Goal: Information Seeking & Learning: Check status

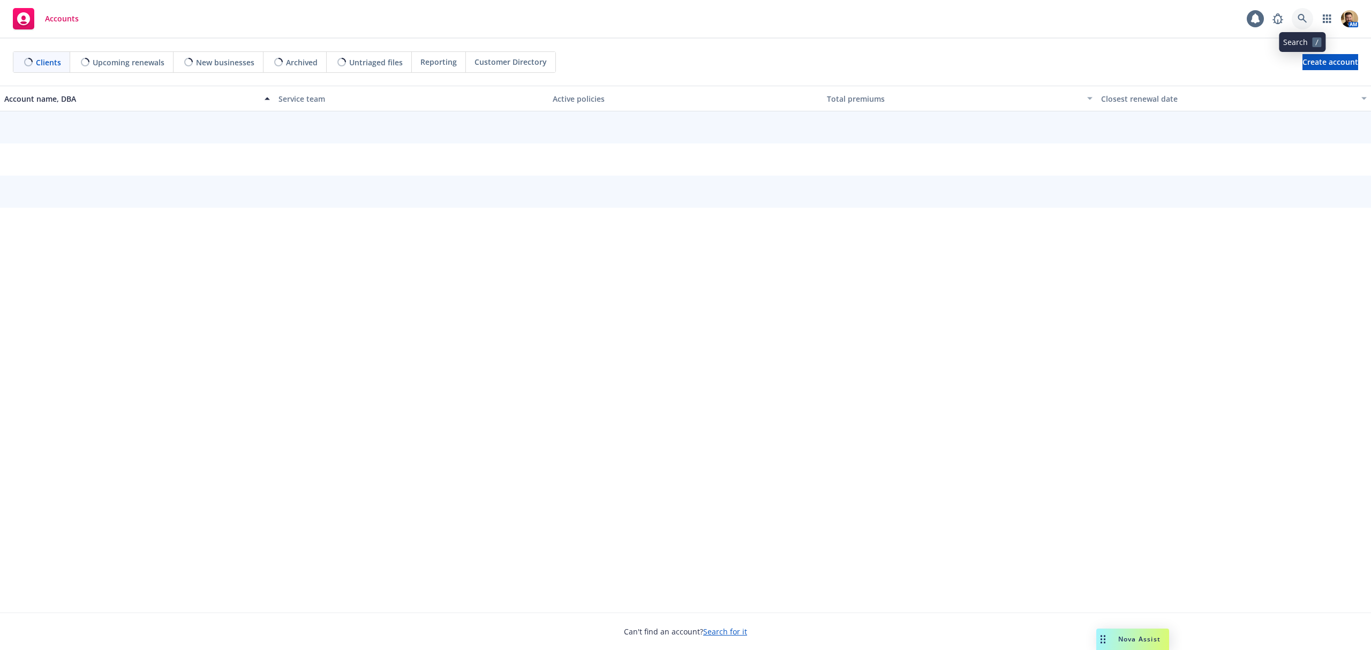
click at [1303, 19] on icon at bounding box center [1302, 18] width 9 height 9
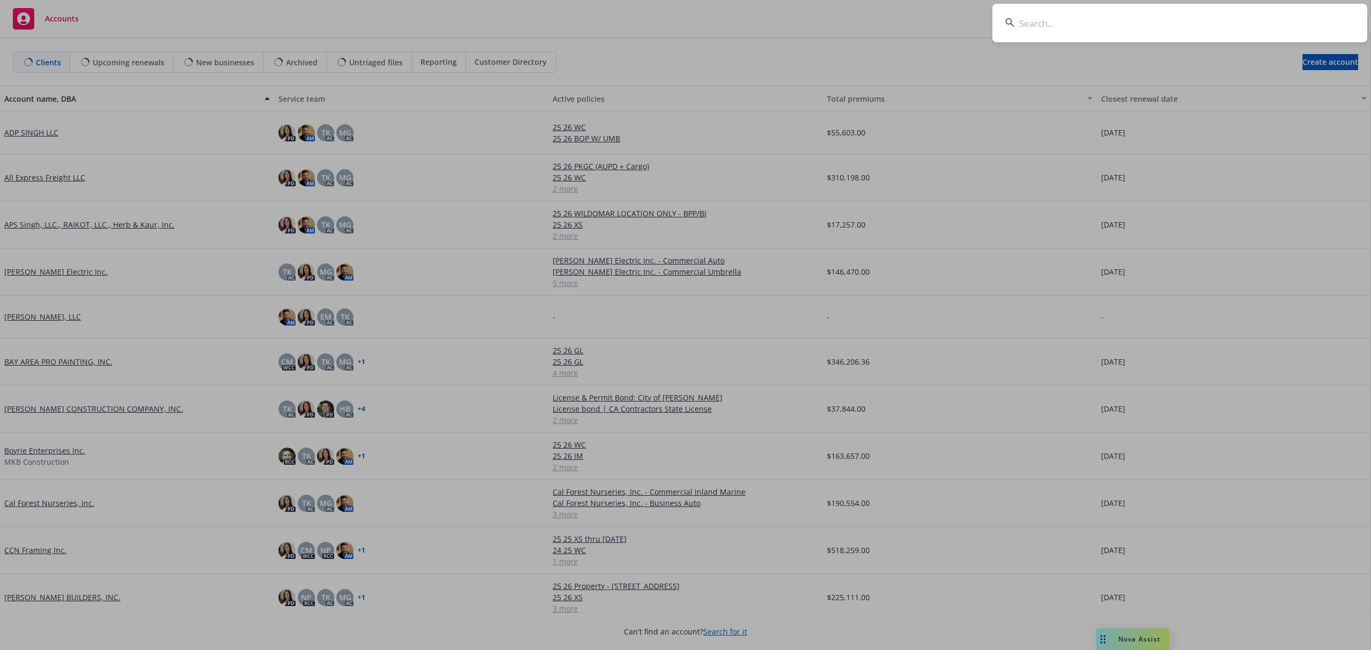
click at [1273, 28] on input at bounding box center [1180, 23] width 375 height 39
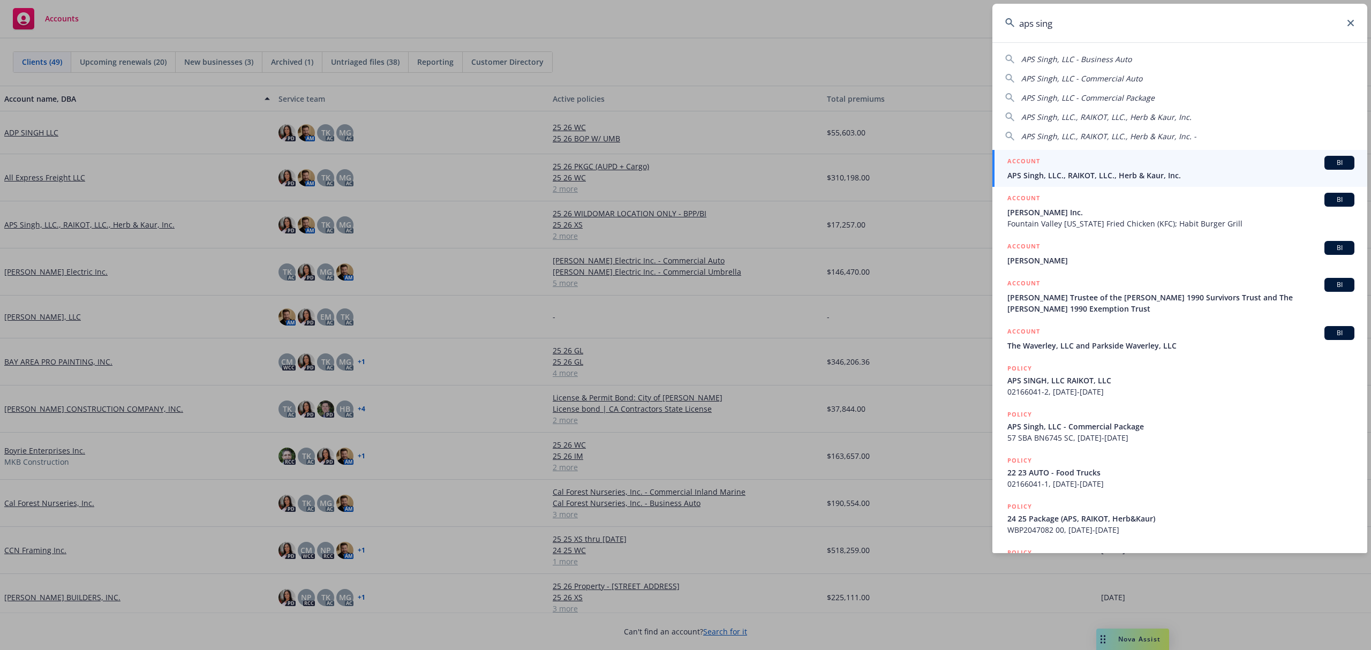
type input "aps sing"
click at [1130, 176] on span "APS Singh, LLC., RAIKOT, LLC., Herb & Kaur, Inc." at bounding box center [1181, 175] width 347 height 11
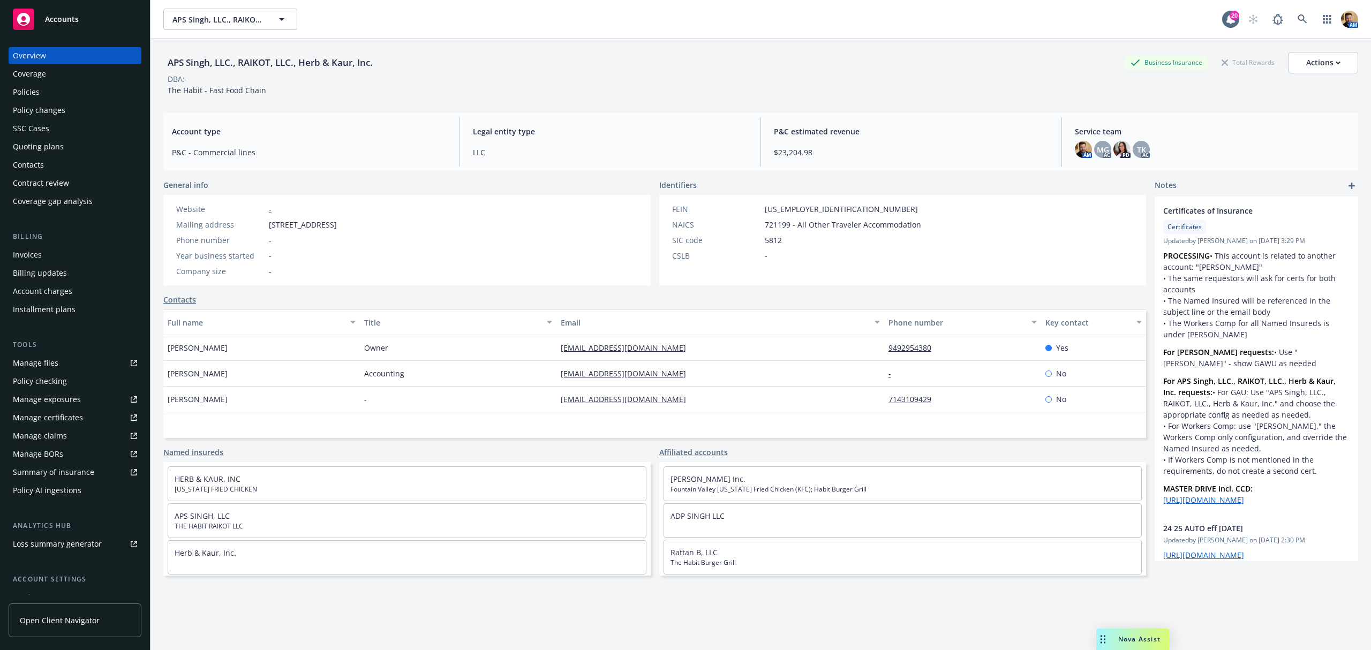
click at [31, 91] on div "Policies" at bounding box center [26, 92] width 27 height 17
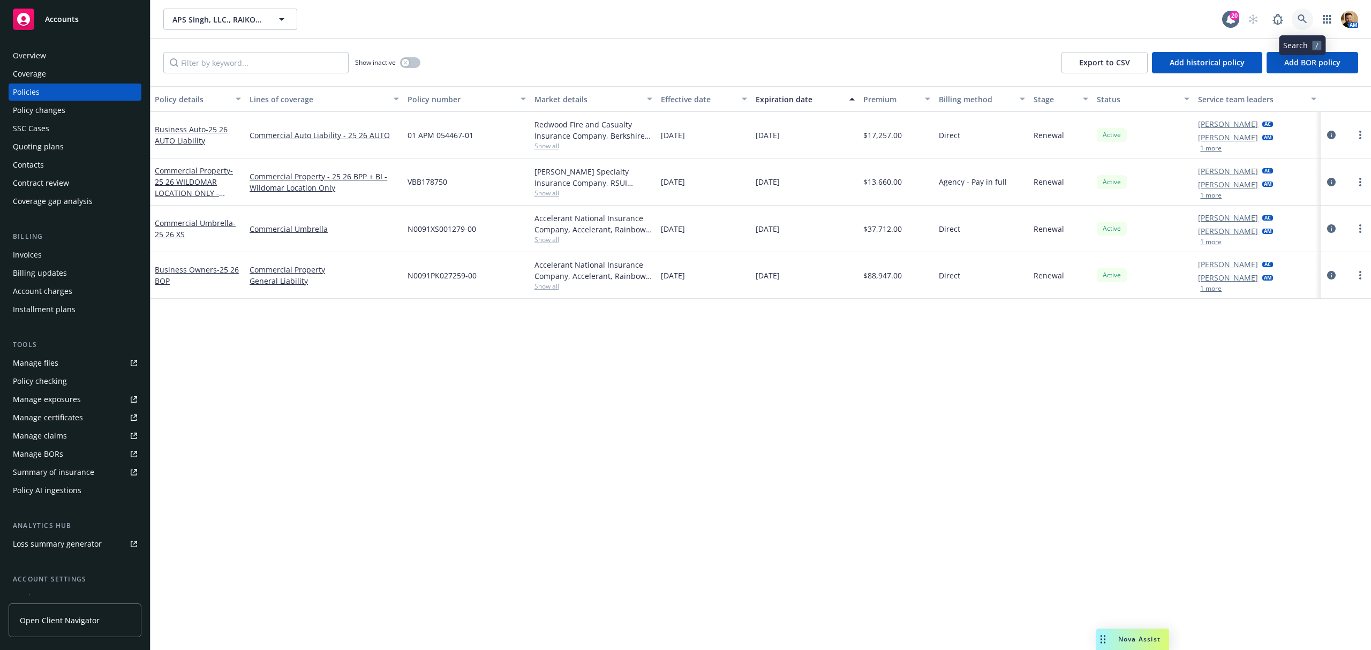
click at [1303, 11] on link at bounding box center [1302, 19] width 21 height 21
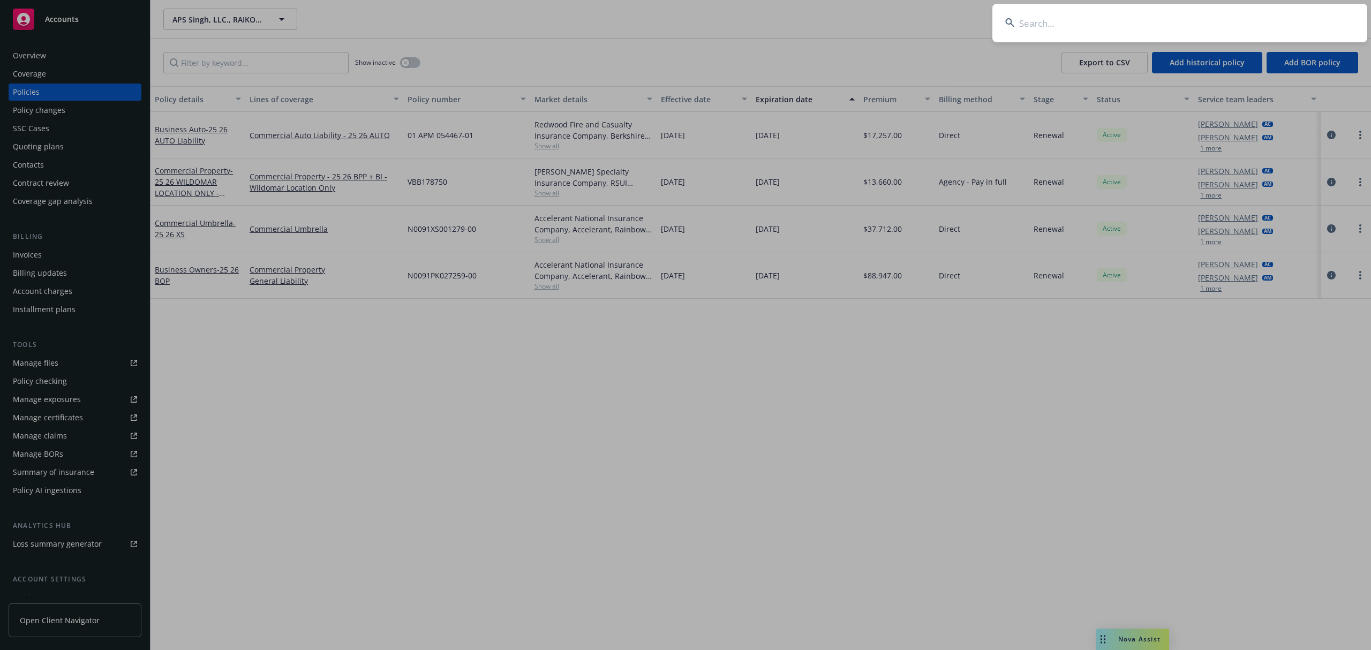
click at [1246, 20] on input at bounding box center [1180, 23] width 375 height 39
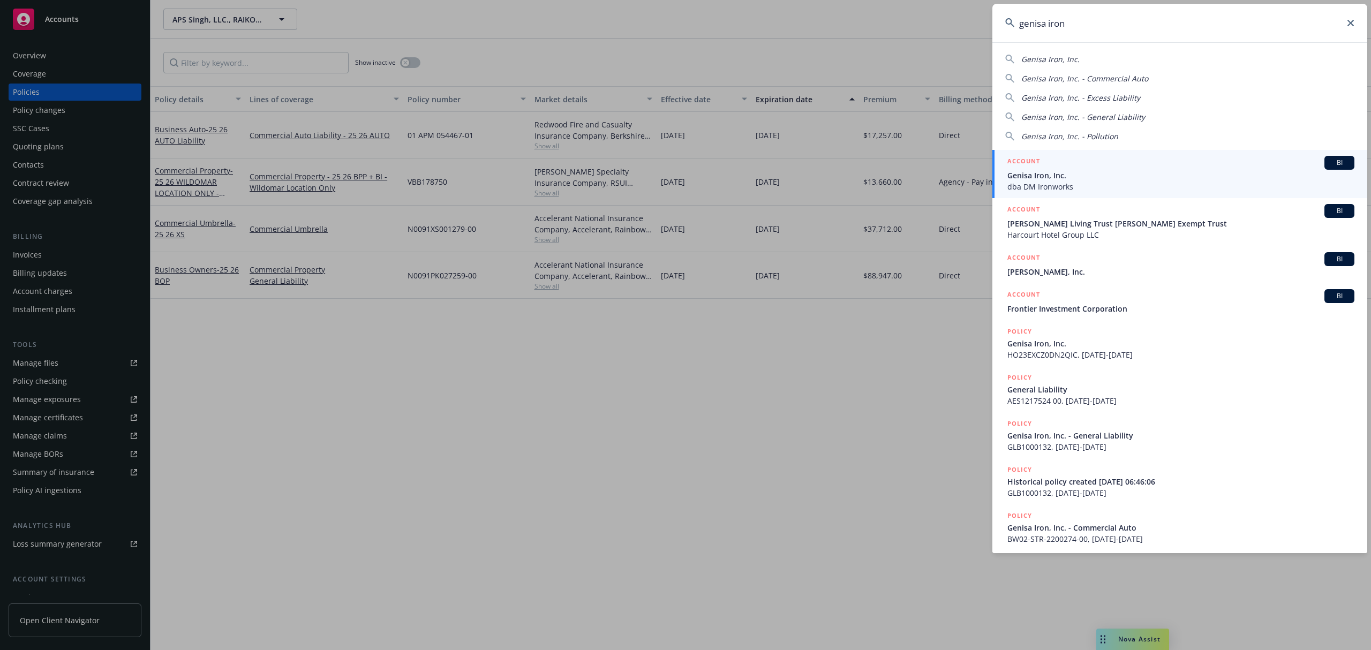
type input "genisa iron"
click at [1056, 185] on span "dba DM Ironworks" at bounding box center [1181, 186] width 347 height 11
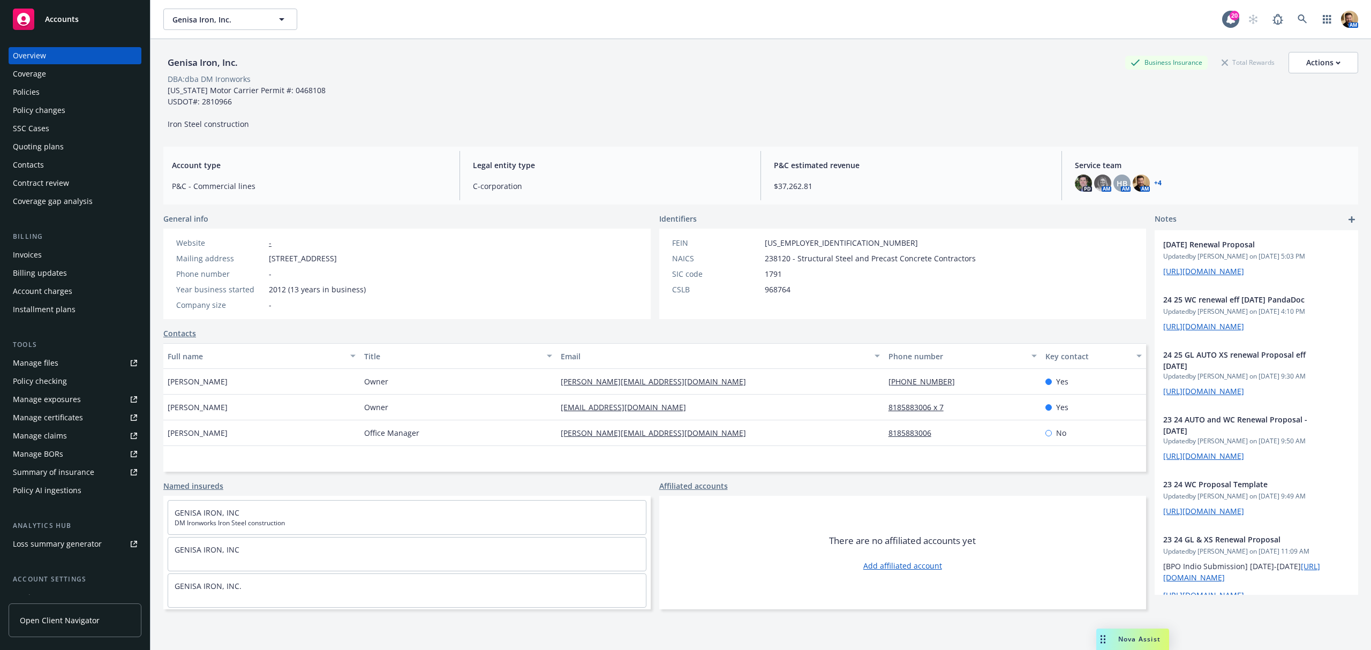
click at [66, 151] on div "Quoting plans" at bounding box center [75, 146] width 124 height 17
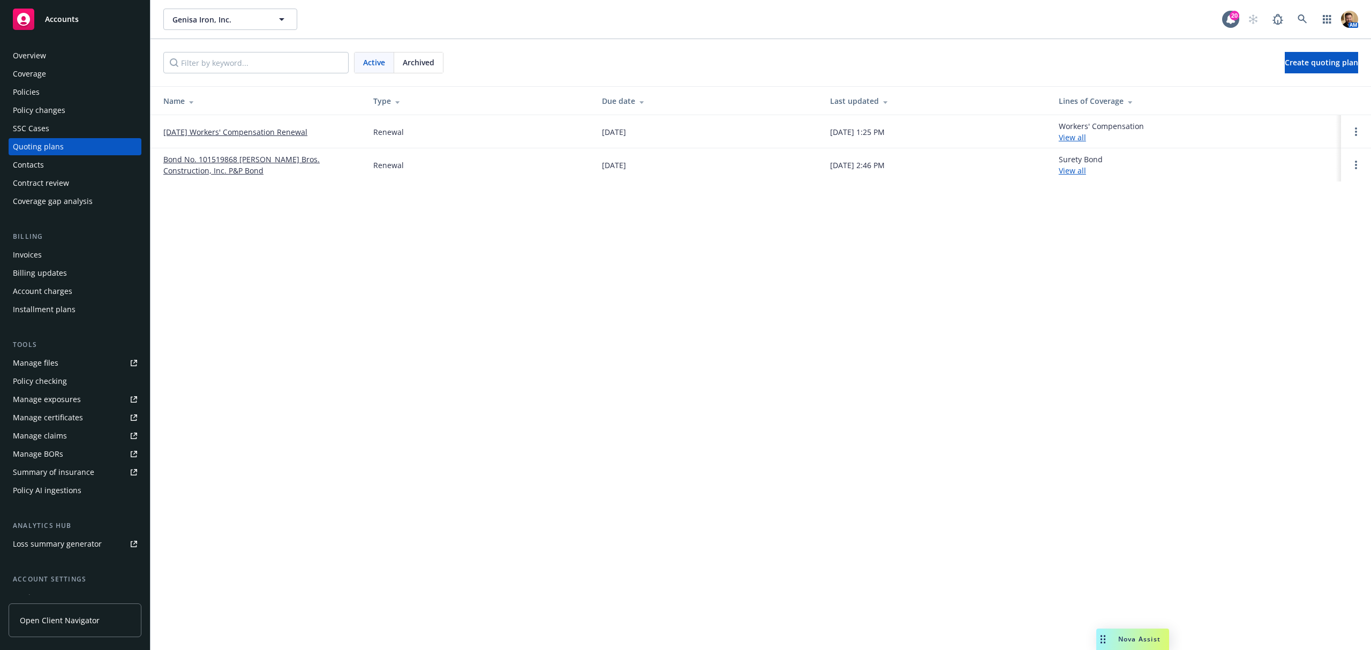
click at [211, 127] on link "09/21/25 Workers' Compensation Renewal" at bounding box center [235, 131] width 144 height 11
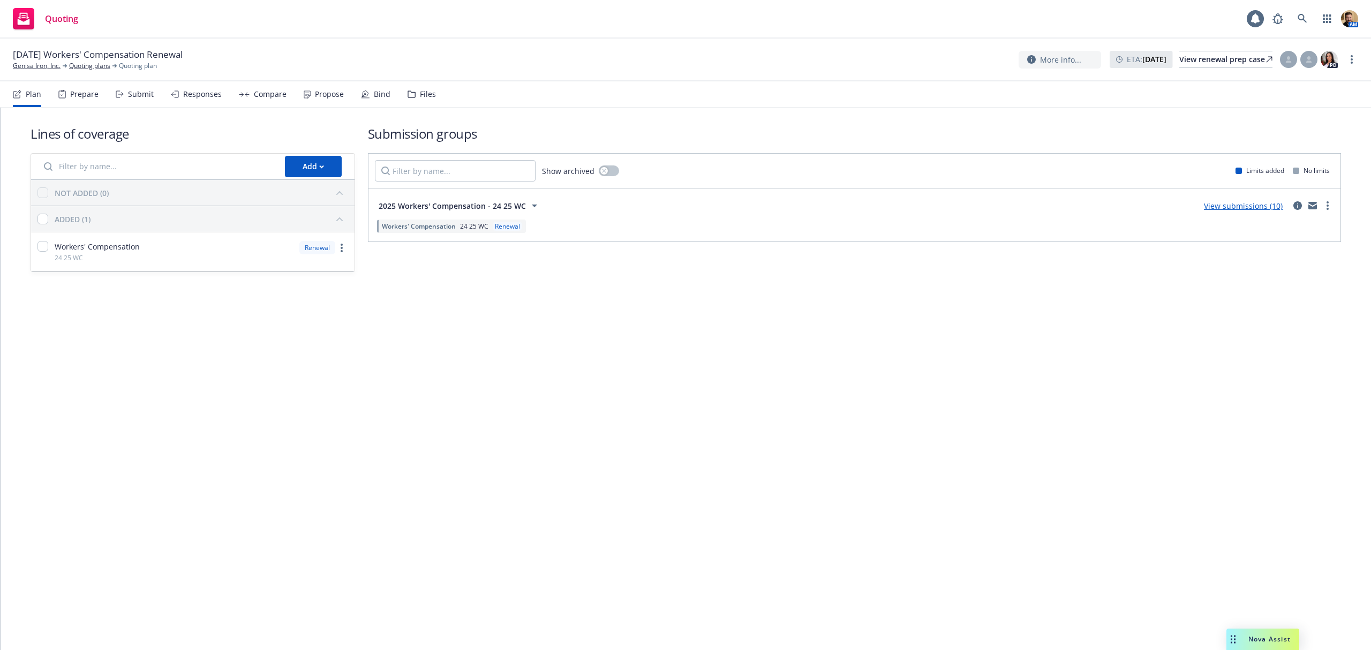
click at [140, 92] on div "Submit" at bounding box center [141, 94] width 26 height 9
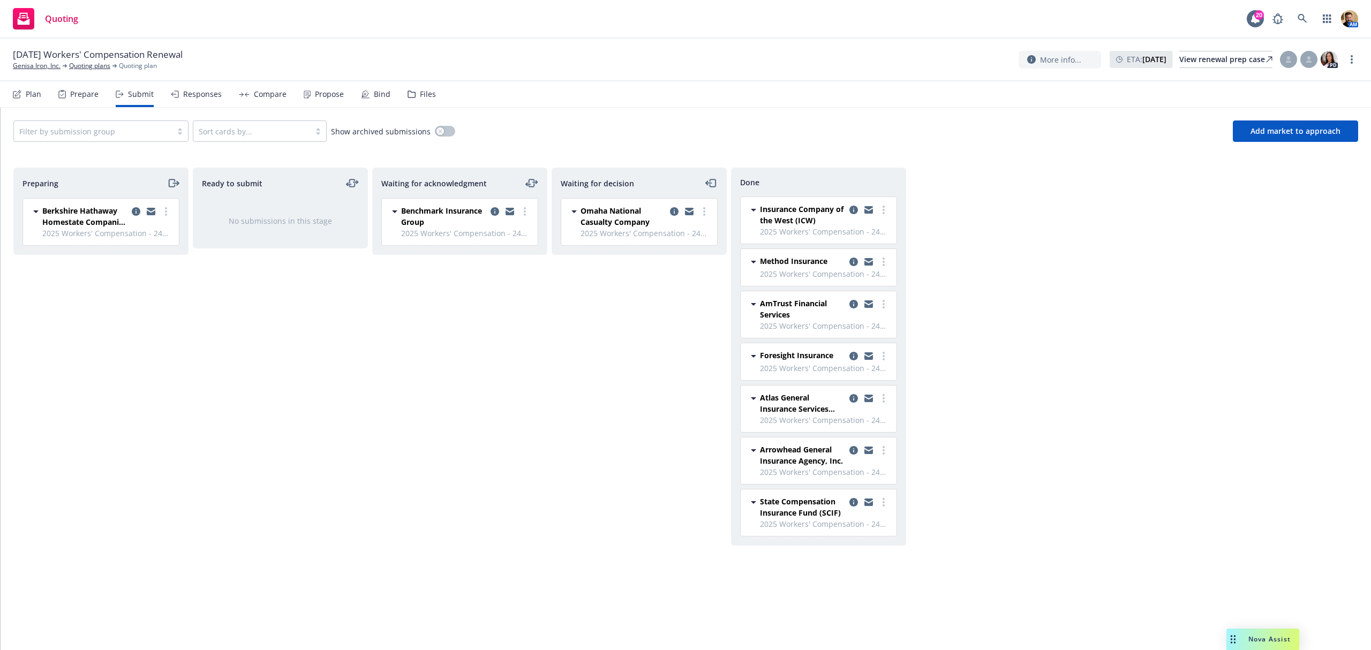
click at [206, 99] on div "Responses" at bounding box center [202, 94] width 39 height 9
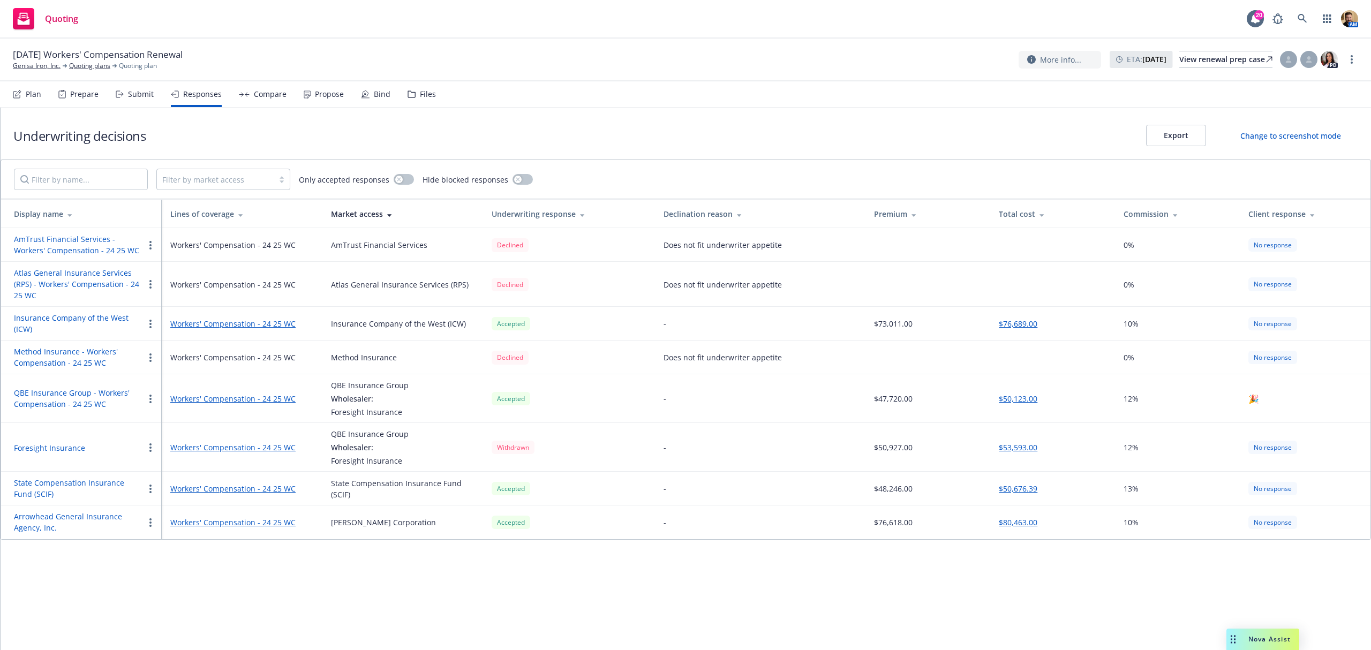
click at [52, 397] on button "QBE Insurance Group - Workers' Compensation - 24 25 WC" at bounding box center [79, 398] width 130 height 22
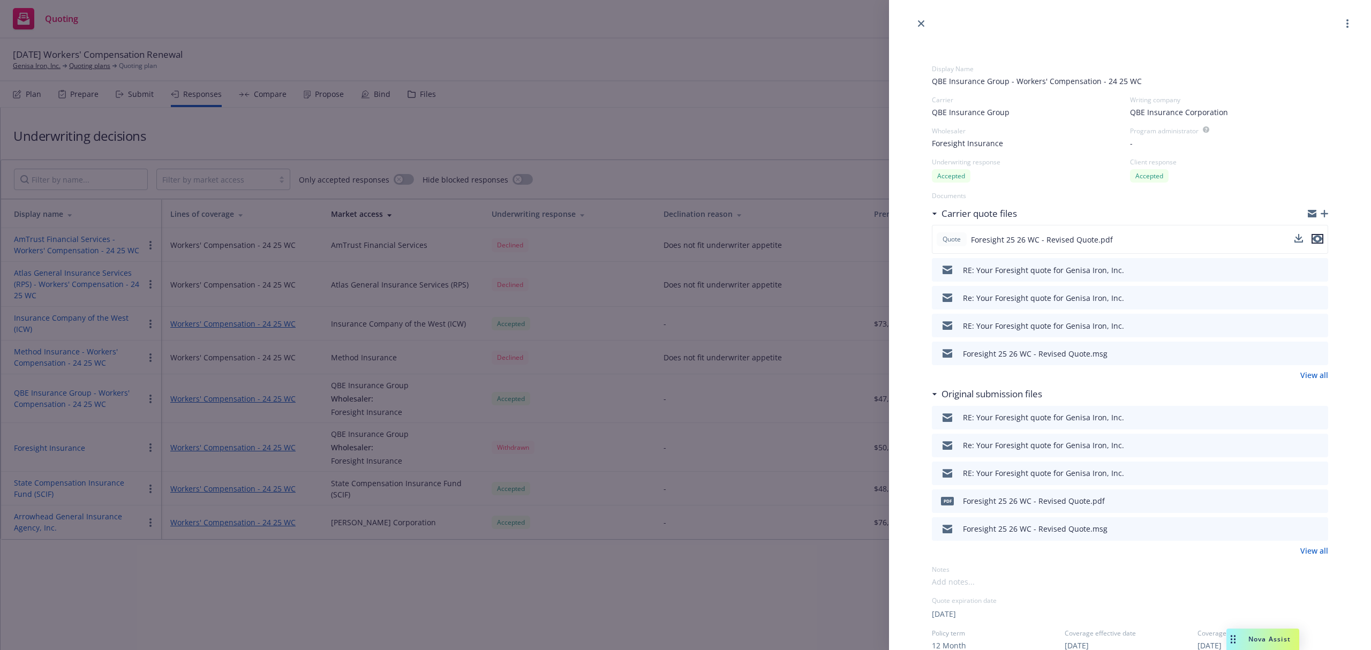
click at [1313, 237] on icon "preview file" at bounding box center [1318, 238] width 10 height 7
click at [918, 20] on icon "close" at bounding box center [921, 23] width 6 height 6
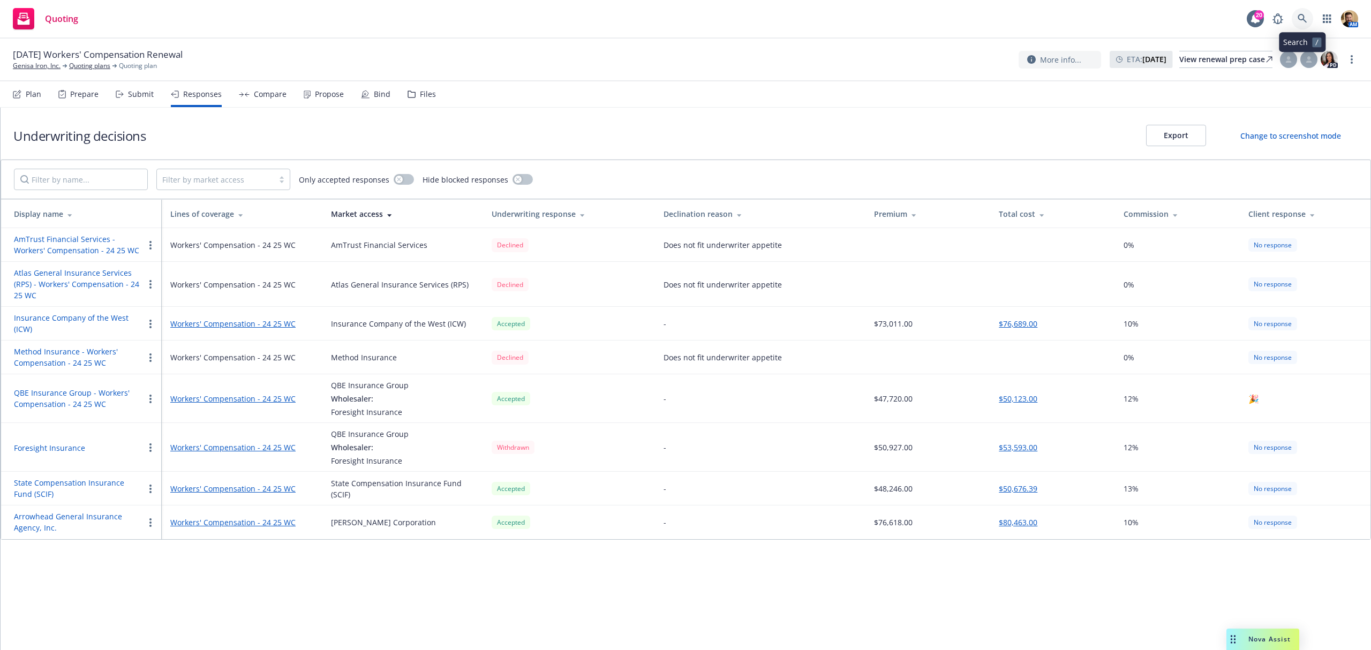
click at [1310, 13] on link at bounding box center [1302, 18] width 21 height 21
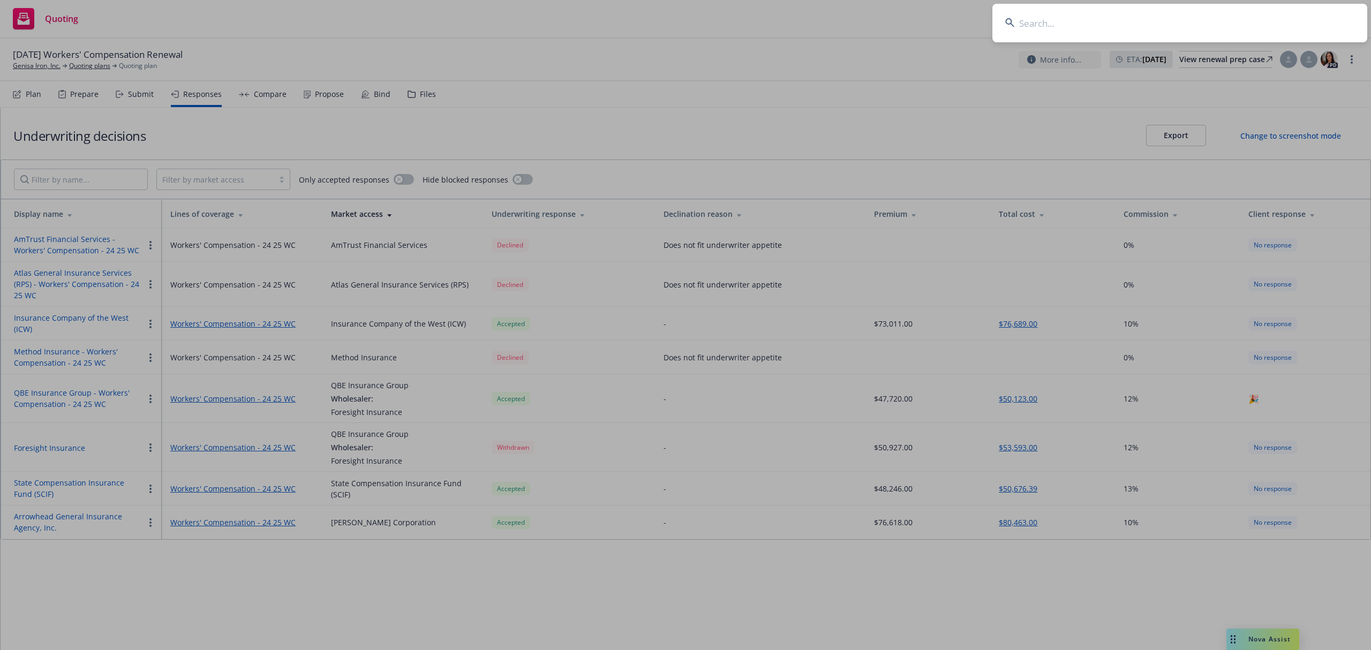
click at [1266, 27] on input at bounding box center [1180, 23] width 375 height 39
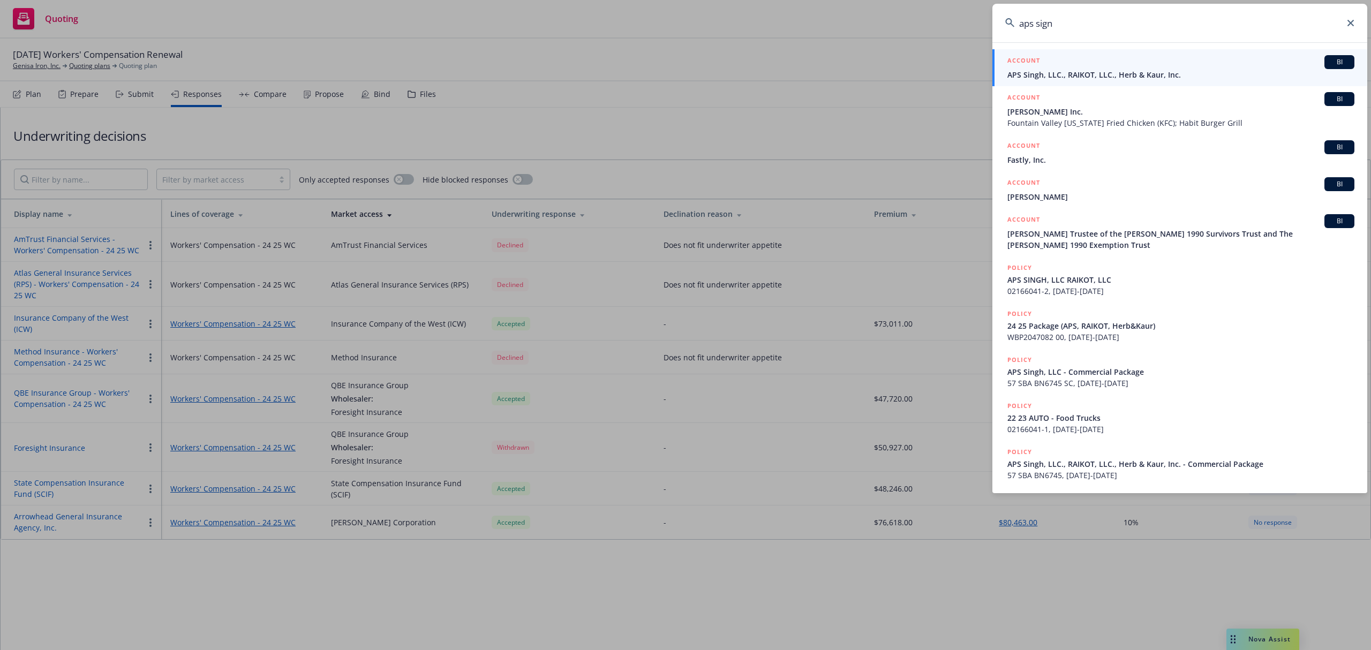
type input "aps sign"
click at [1161, 69] on div "ACCOUNT BI" at bounding box center [1181, 62] width 347 height 14
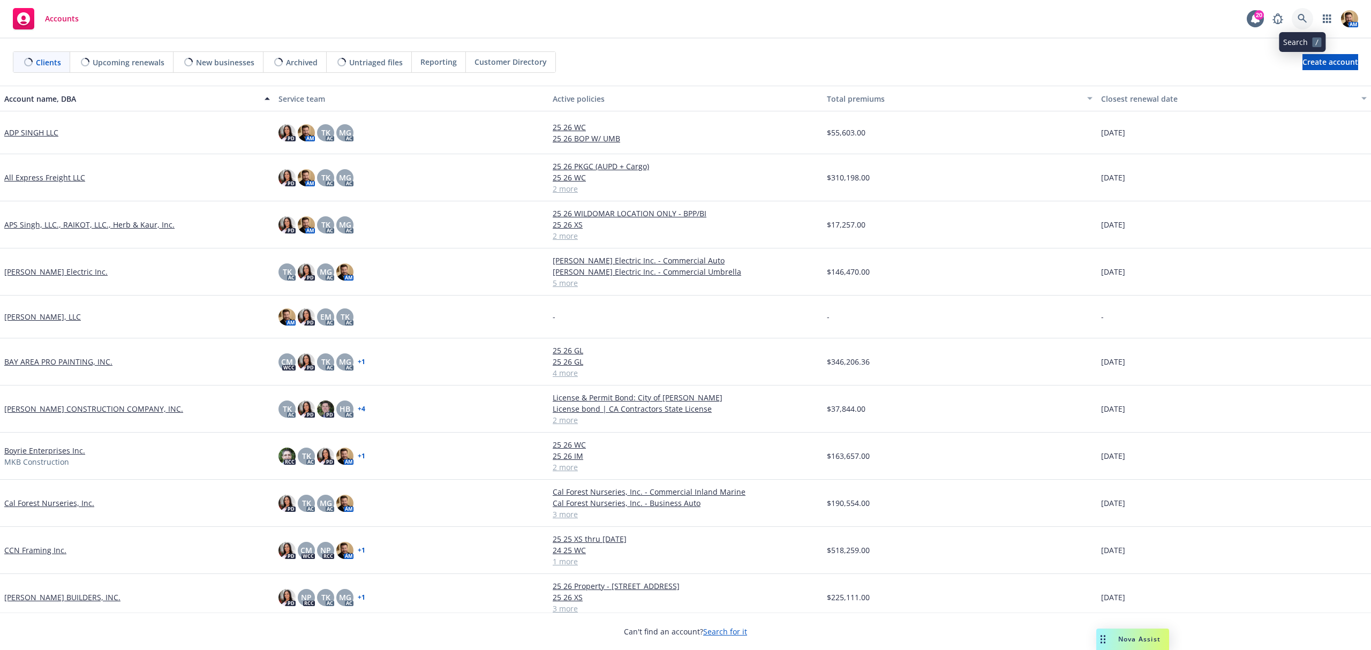
click at [1299, 12] on link at bounding box center [1302, 18] width 21 height 21
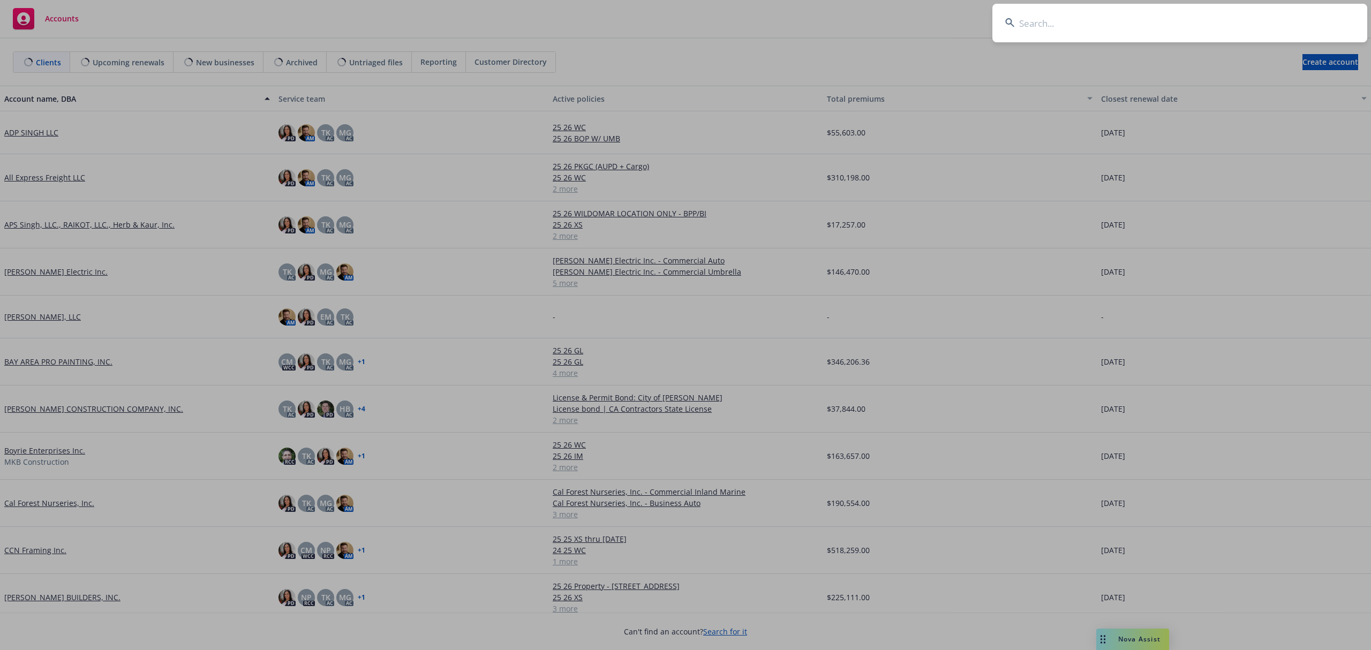
click at [1269, 19] on input at bounding box center [1180, 23] width 375 height 39
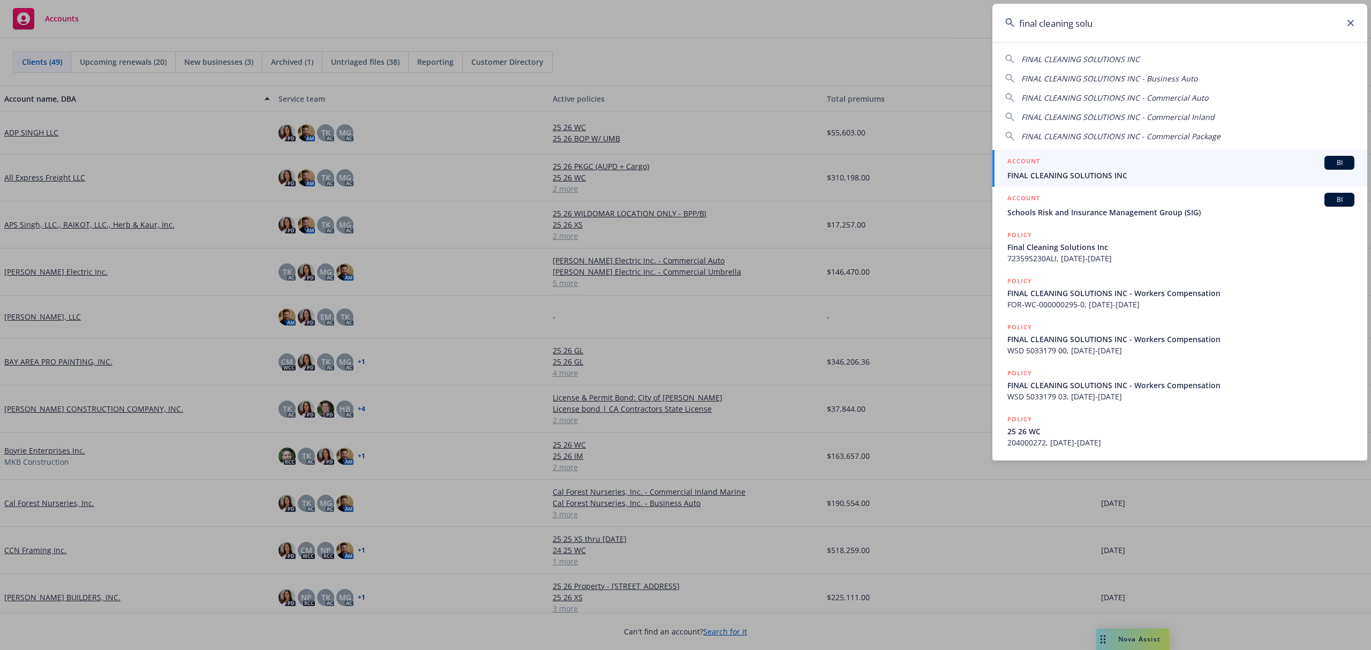
type input "final cleaning solu"
click at [1078, 166] on div "ACCOUNT BI" at bounding box center [1181, 163] width 347 height 14
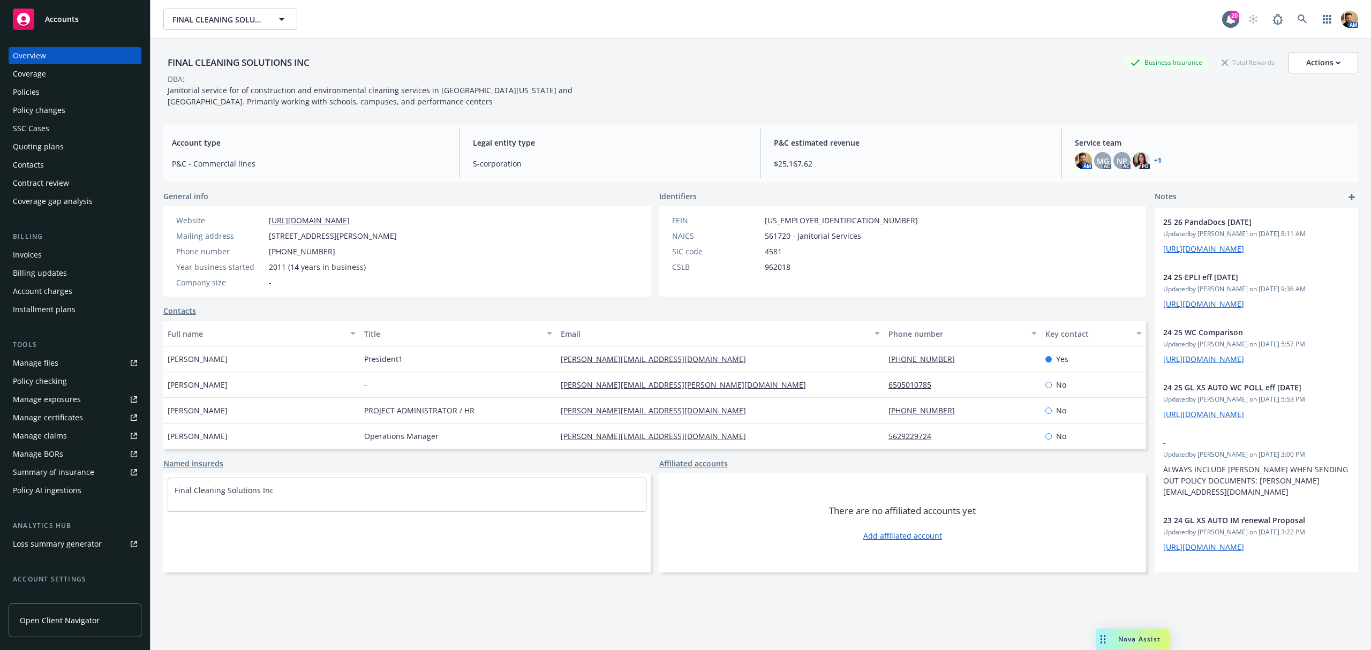
click at [58, 92] on div "Policies" at bounding box center [75, 92] width 124 height 17
